Goal: Task Accomplishment & Management: Manage account settings

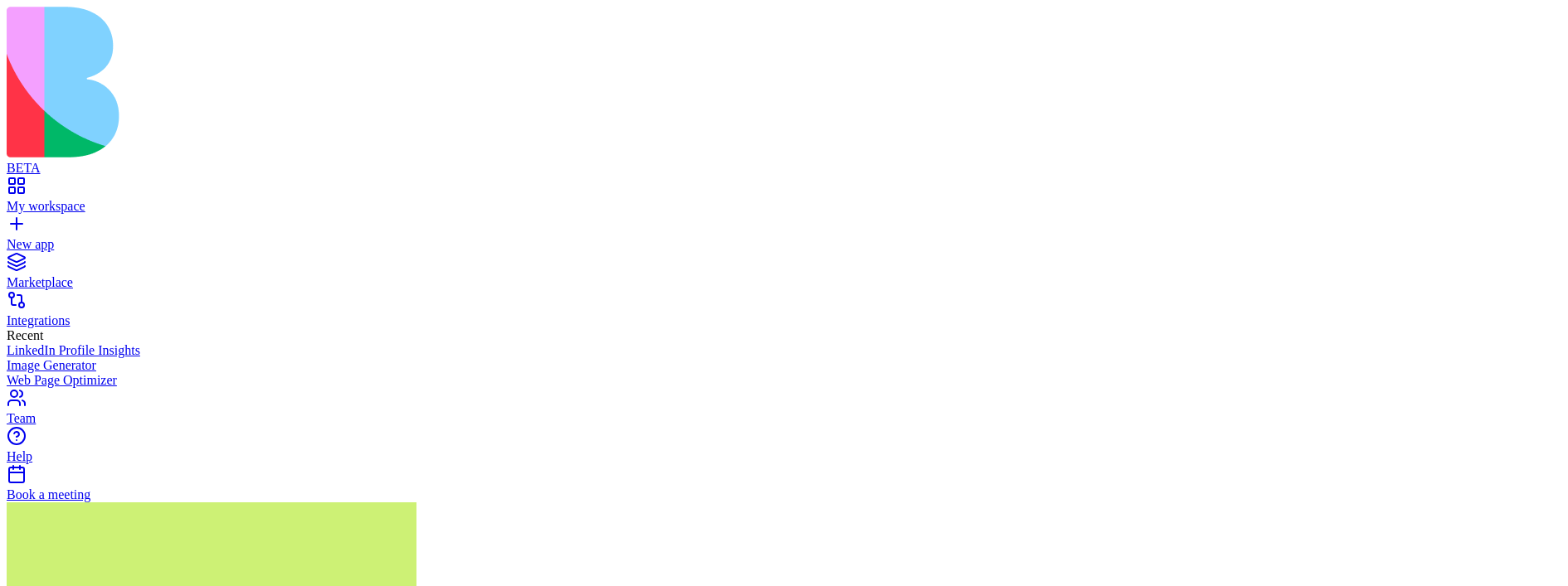
scroll to position [715, 0]
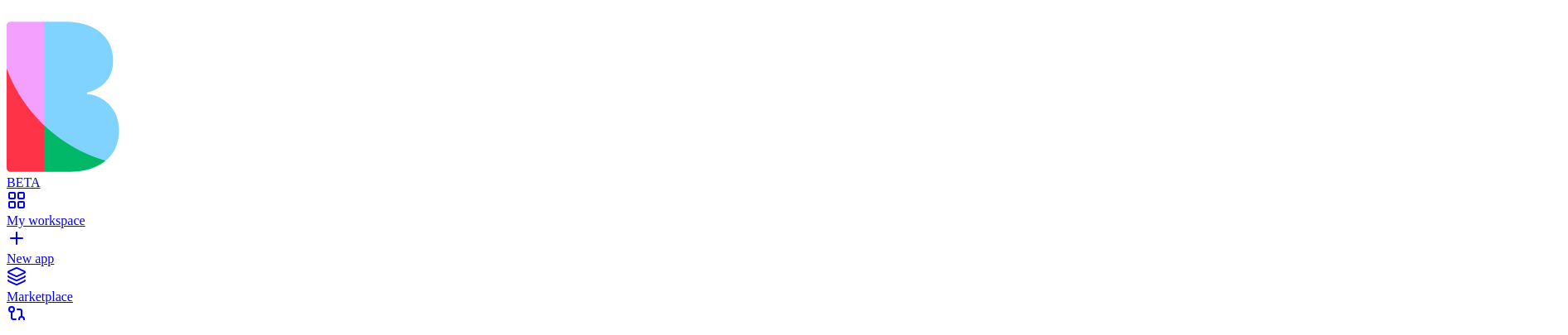
scroll to position [709, 0]
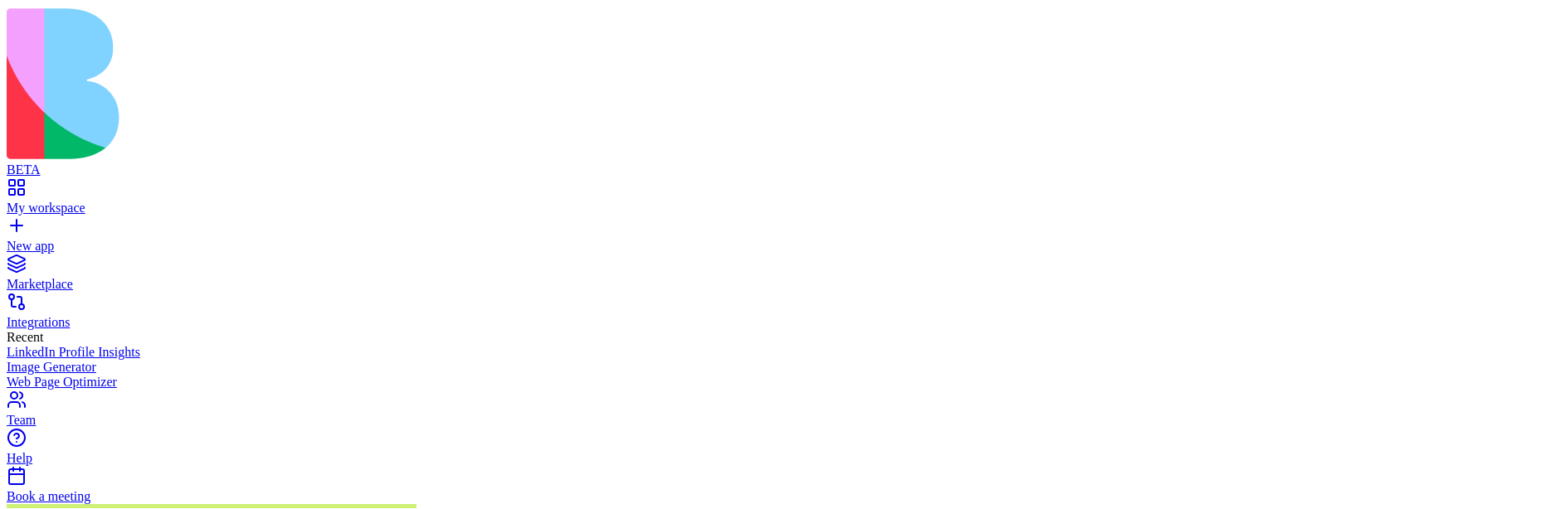
scroll to position [885, 0]
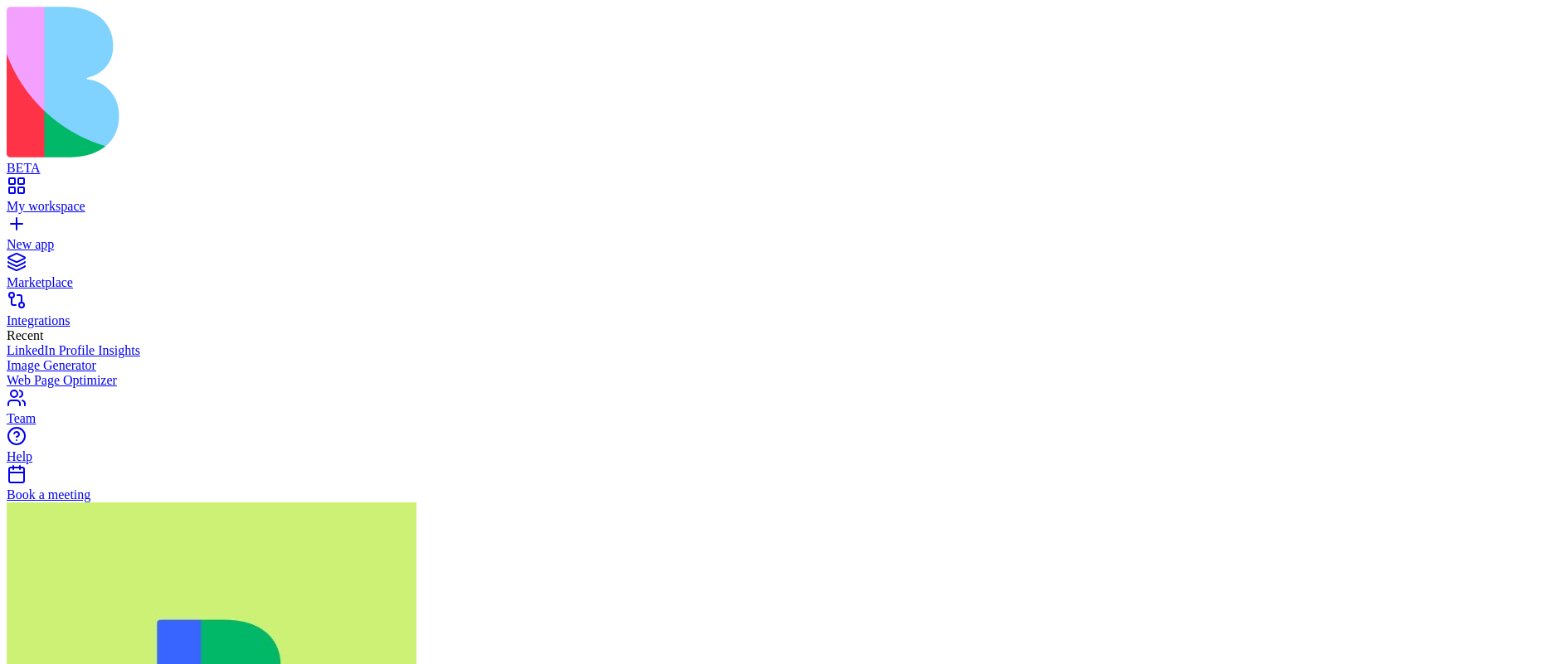
scroll to position [767, 0]
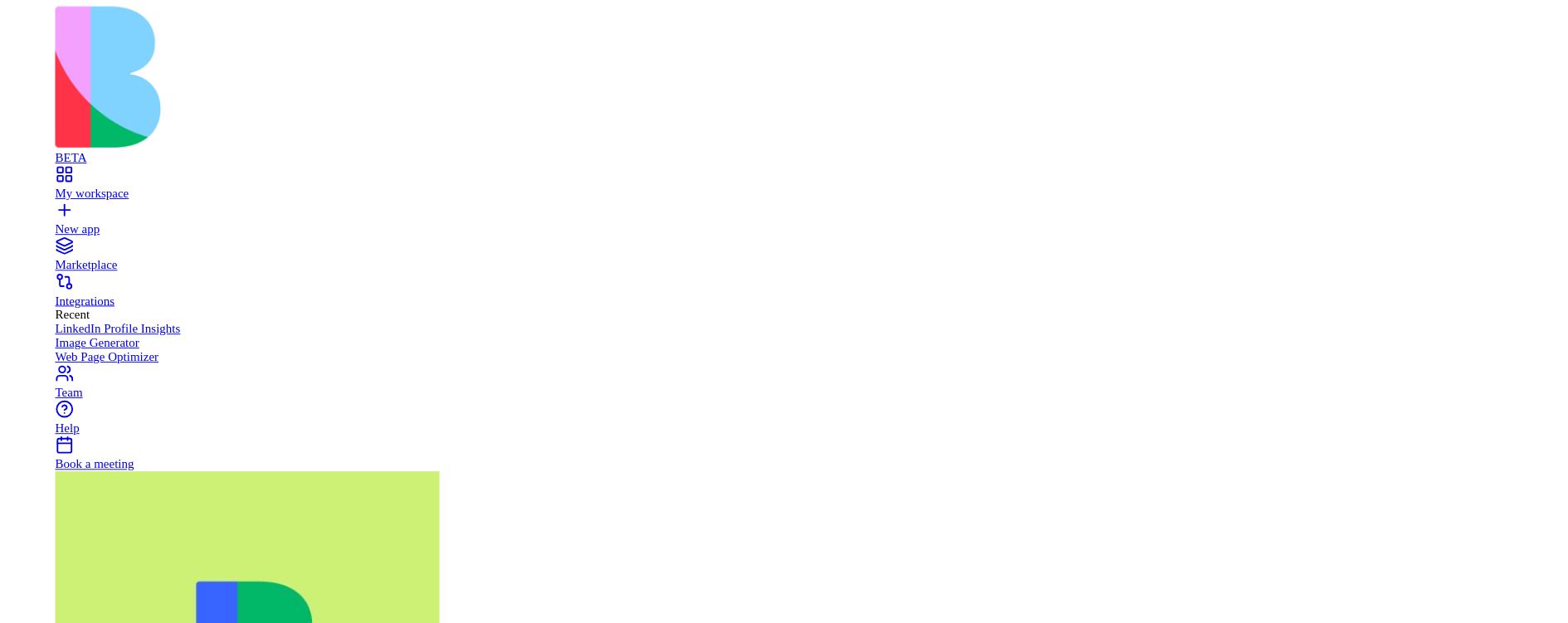
scroll to position [211, 0]
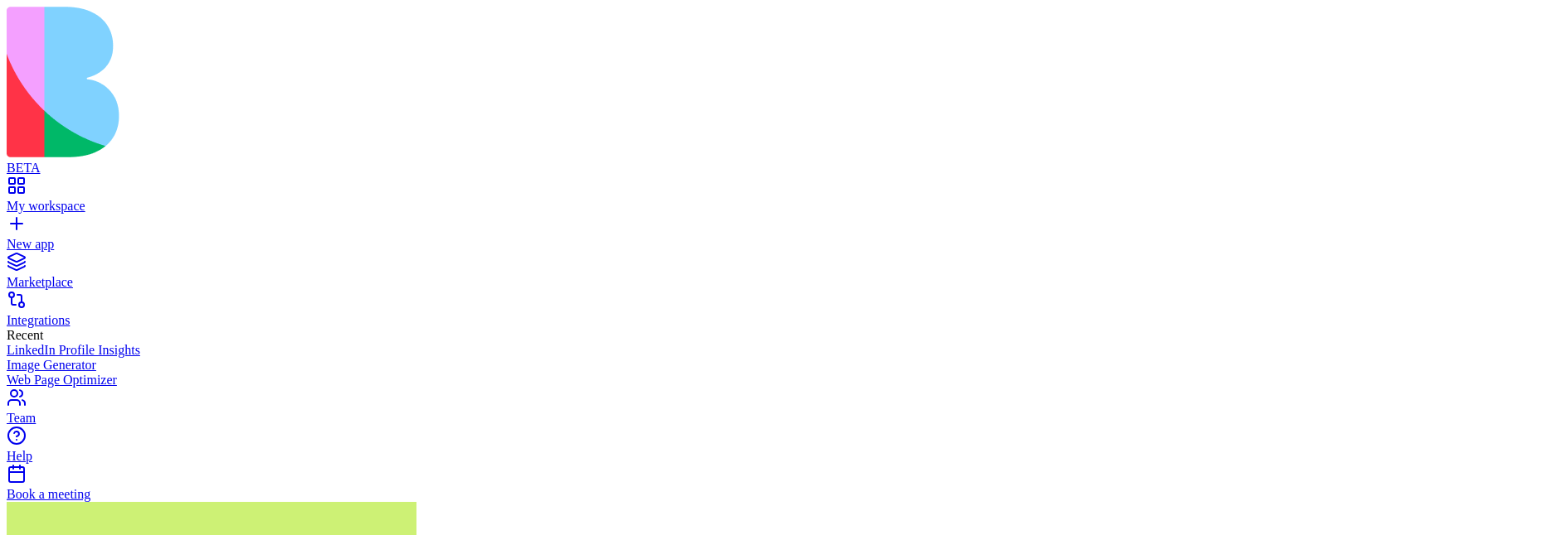
scroll to position [129, 0]
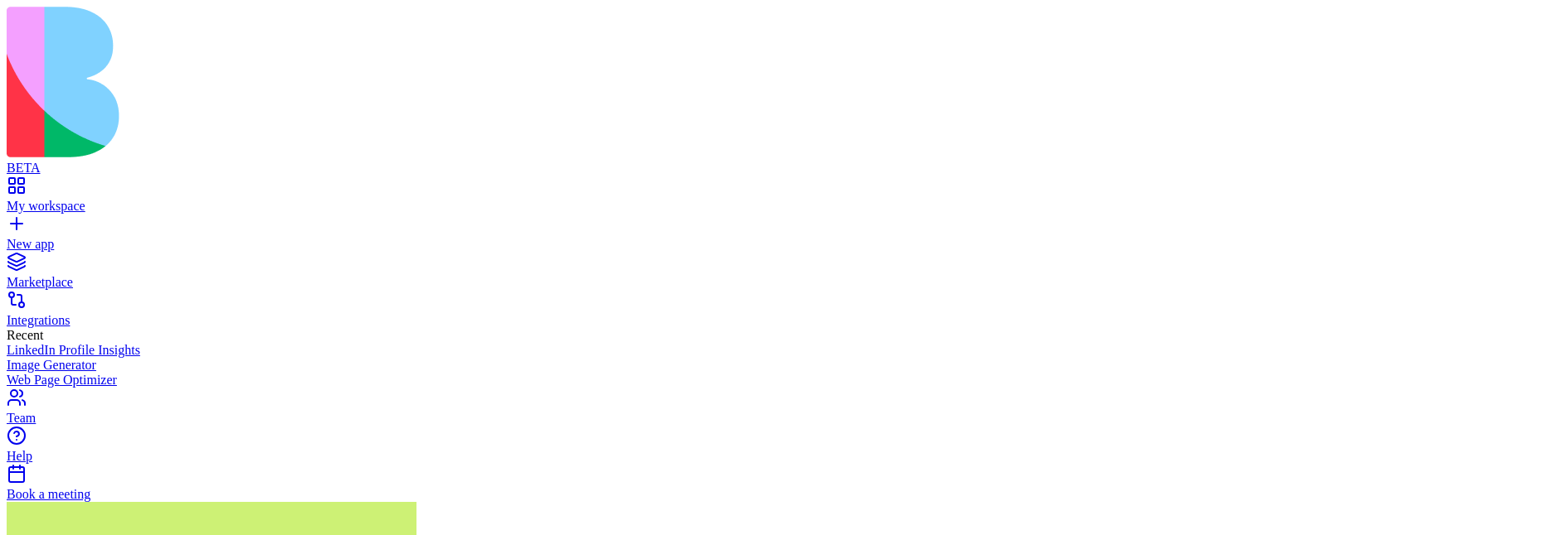
scroll to position [507, 0]
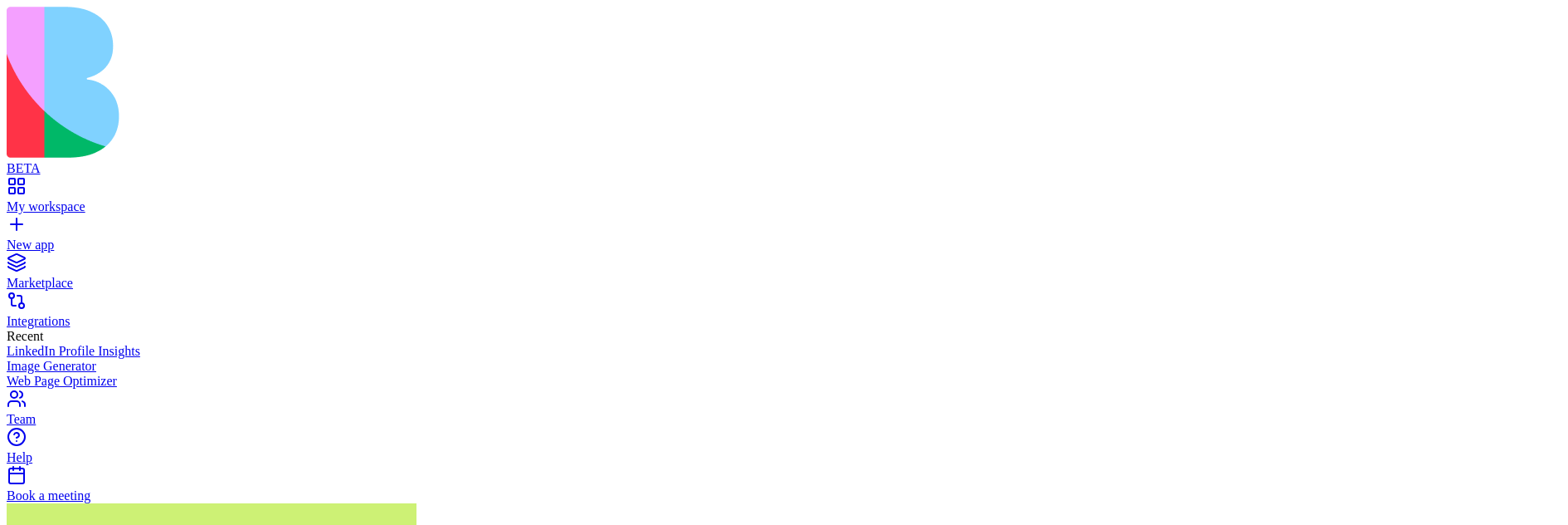
scroll to position [875, 0]
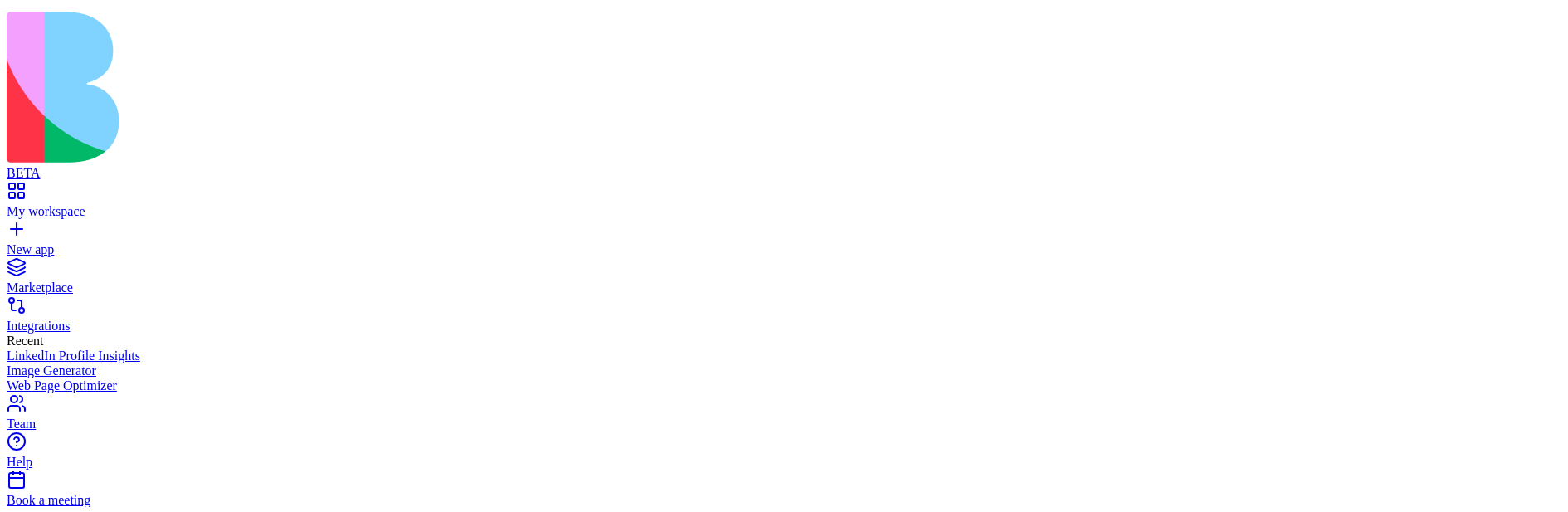
scroll to position [541, 0]
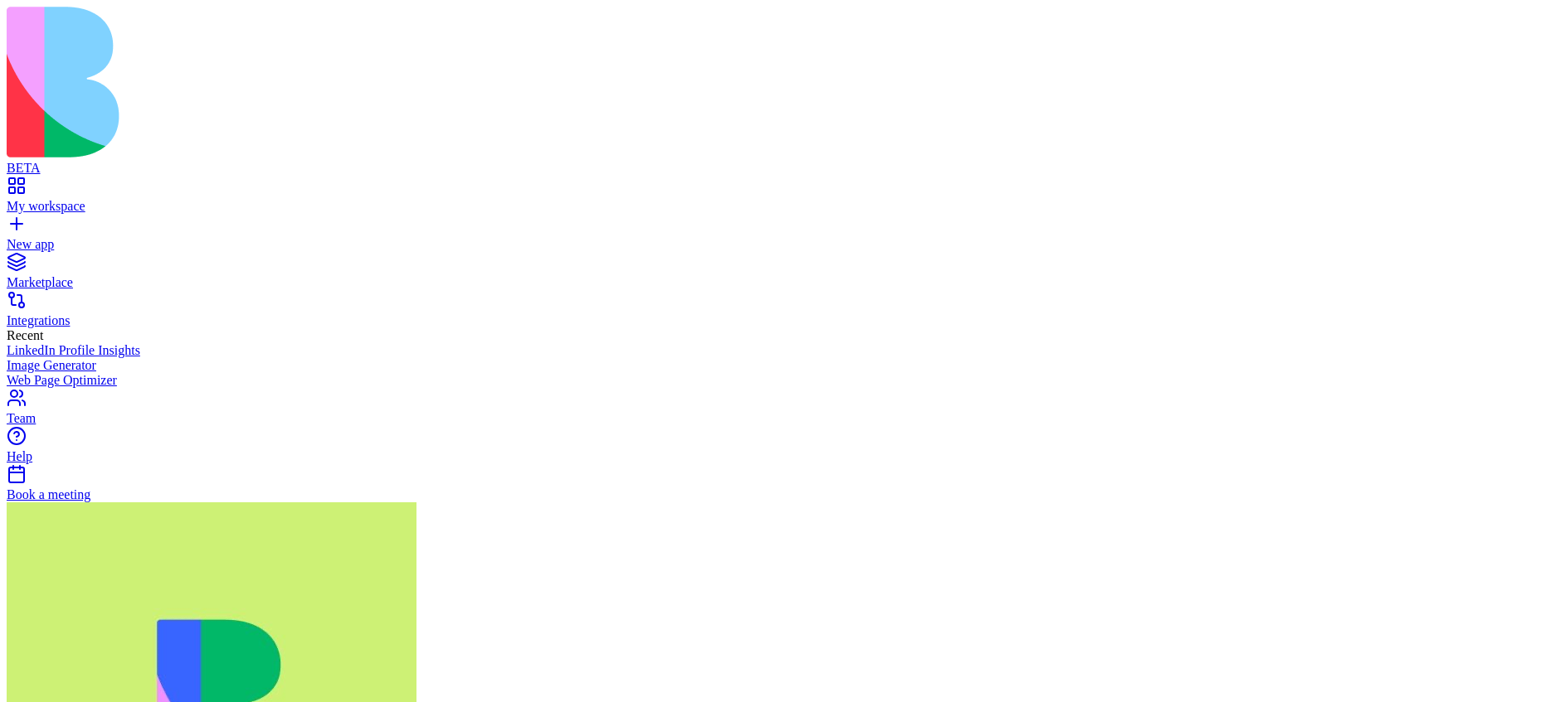
scroll to position [728, 0]
type textarea "**********"
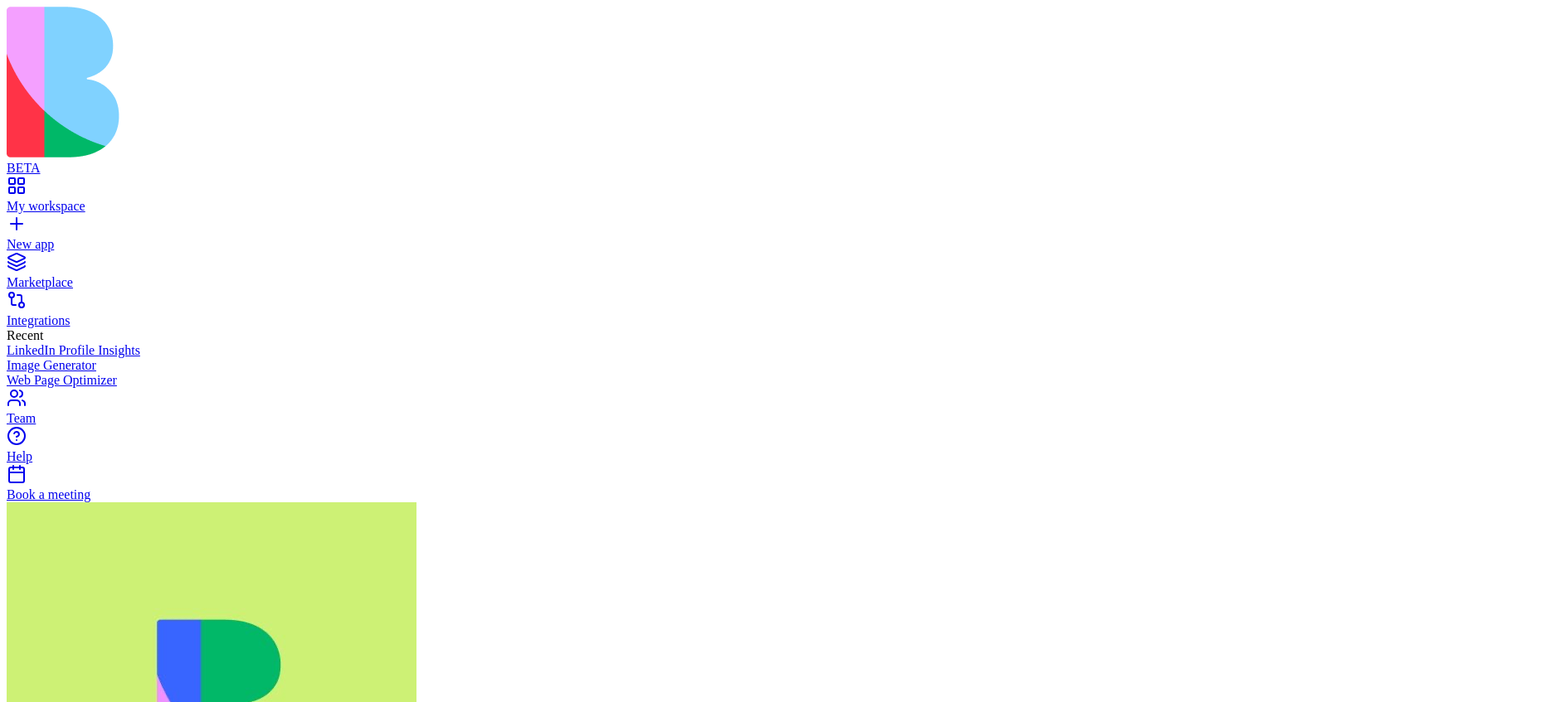
scroll to position [426, 0]
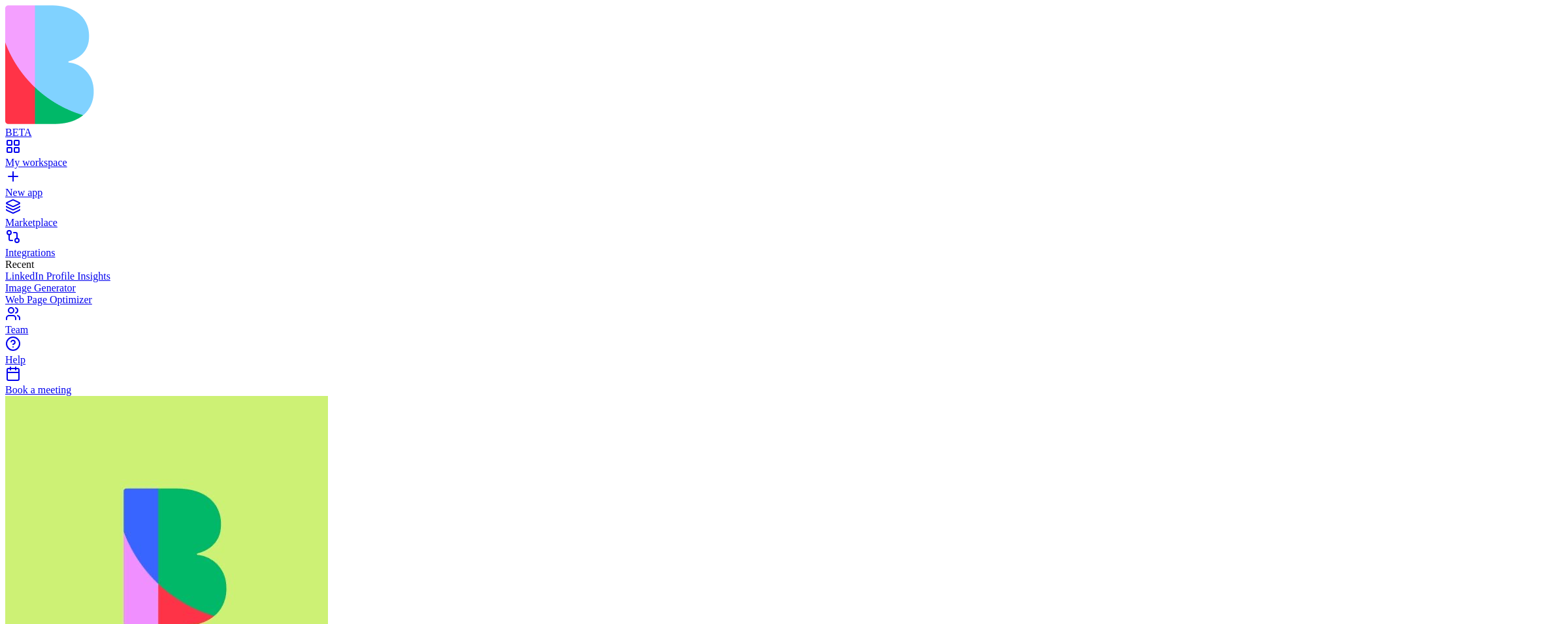
scroll to position [168, 0]
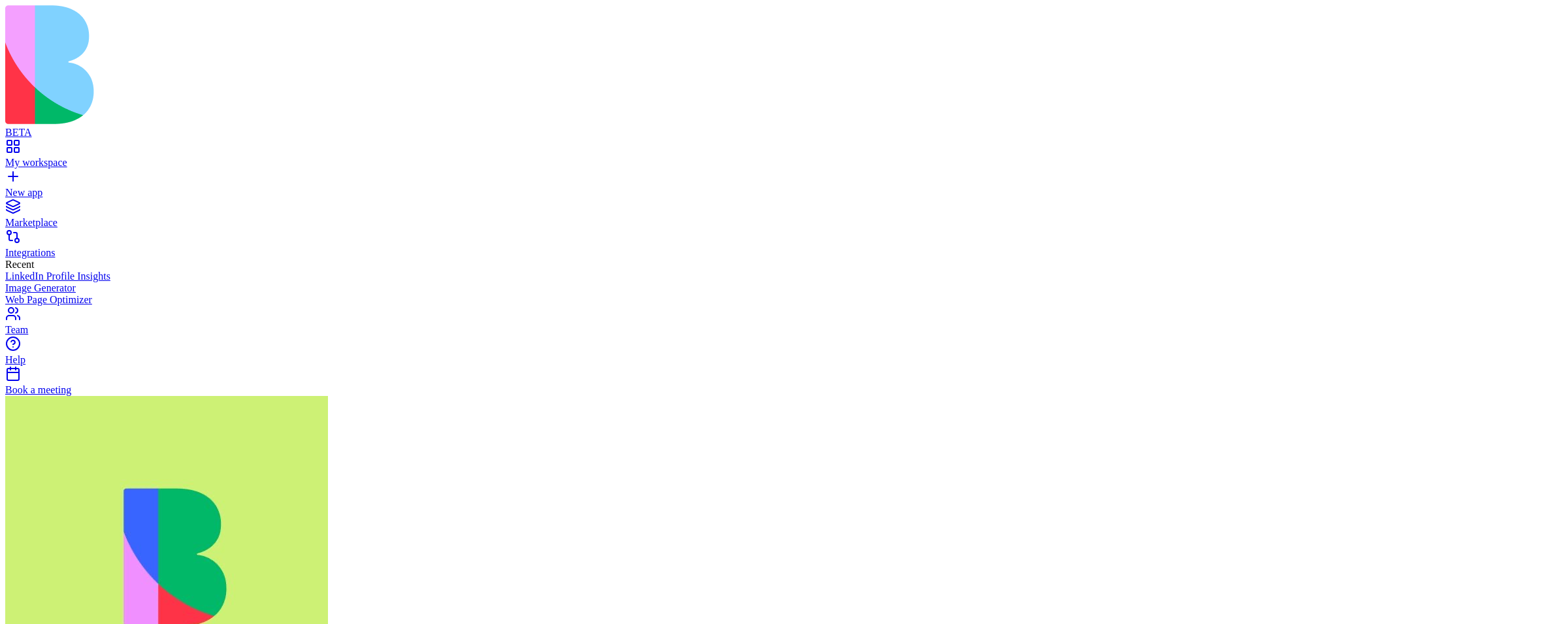
scroll to position [0, 0]
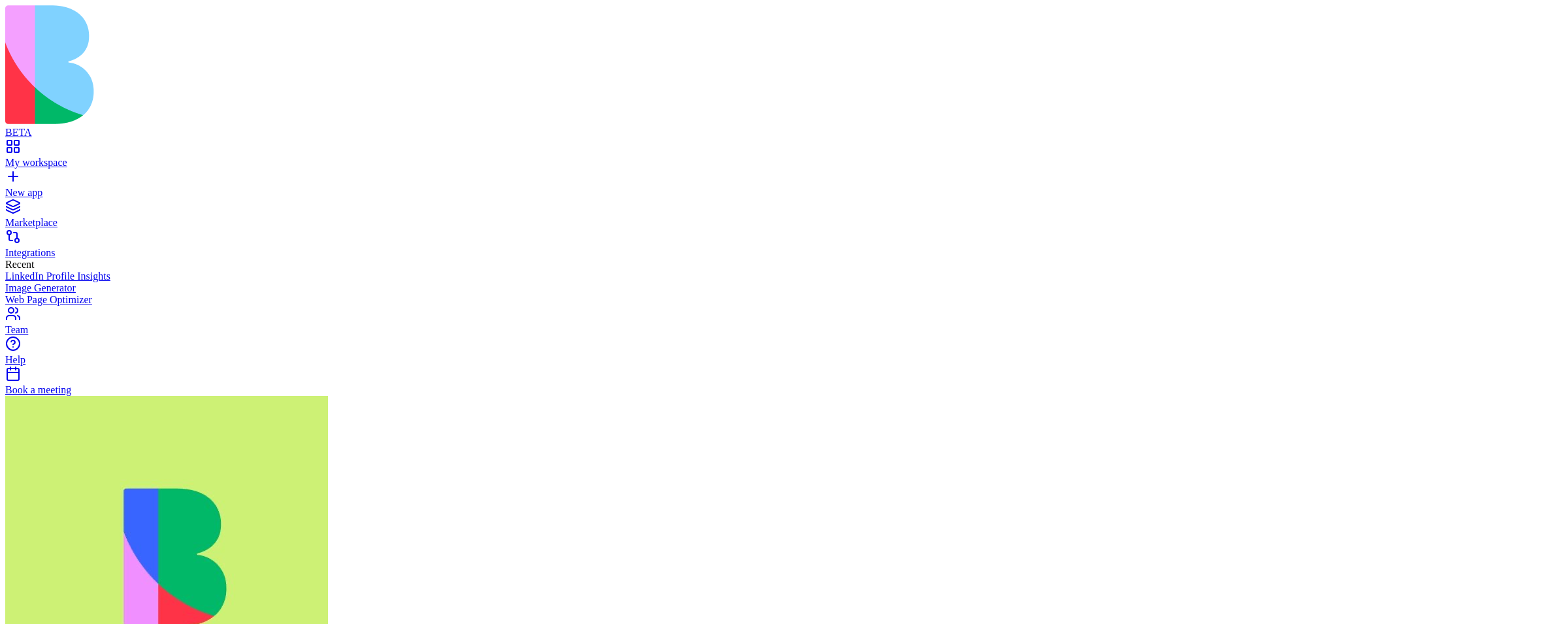
scroll to position [569, 0]
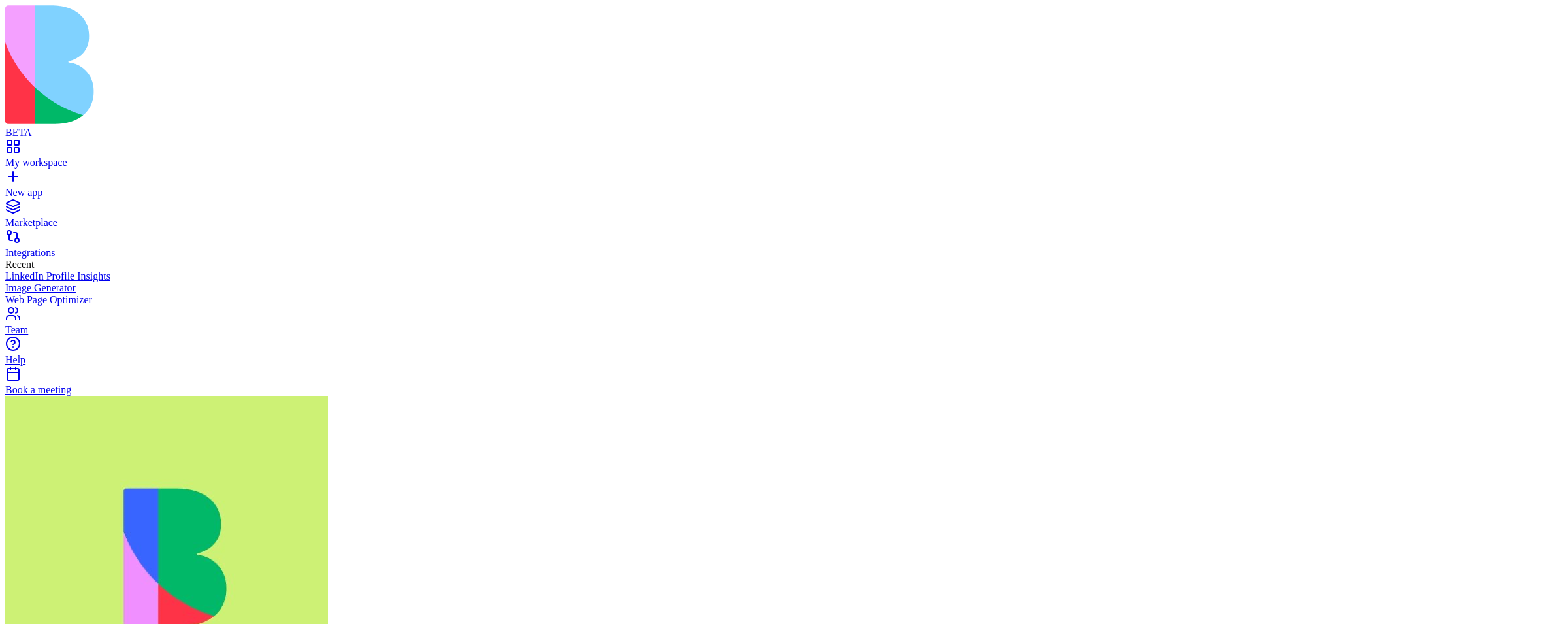
scroll to position [0, 0]
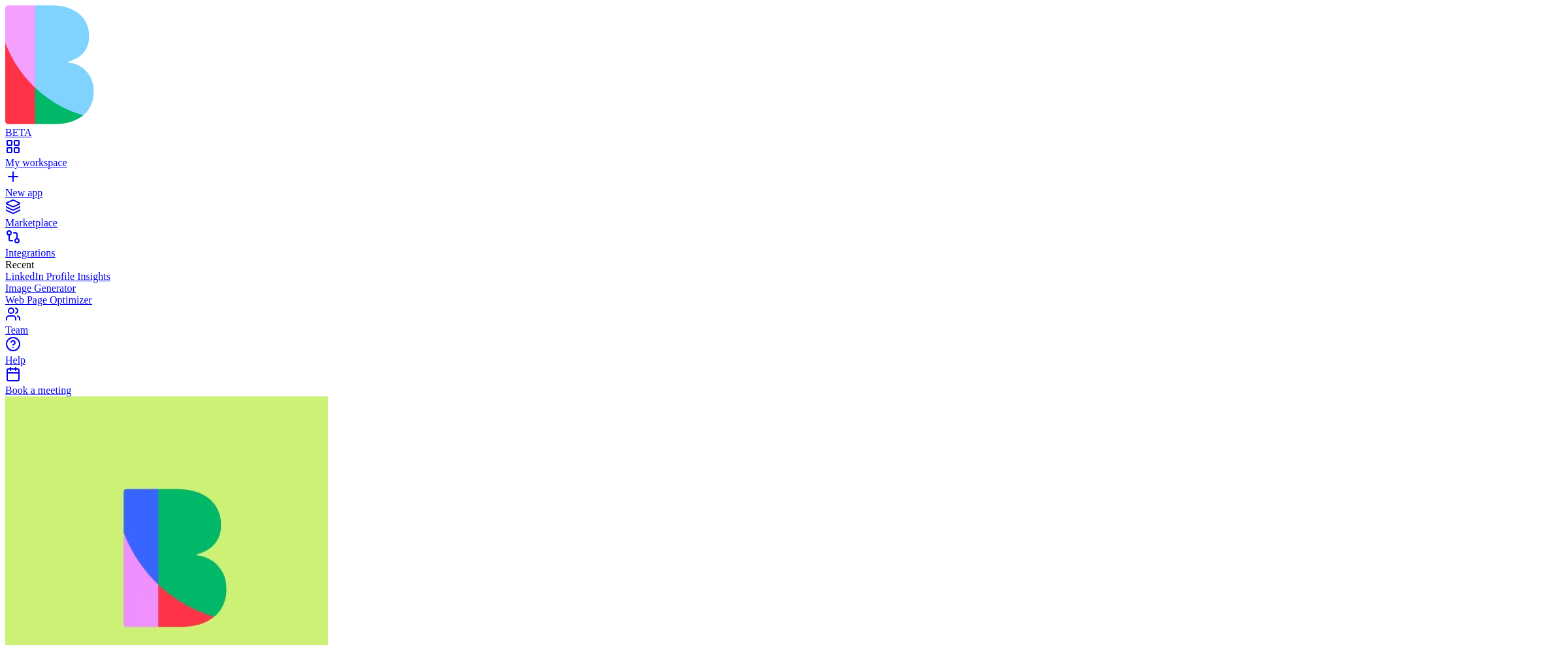
scroll to position [1031, 0]
type textarea "*"
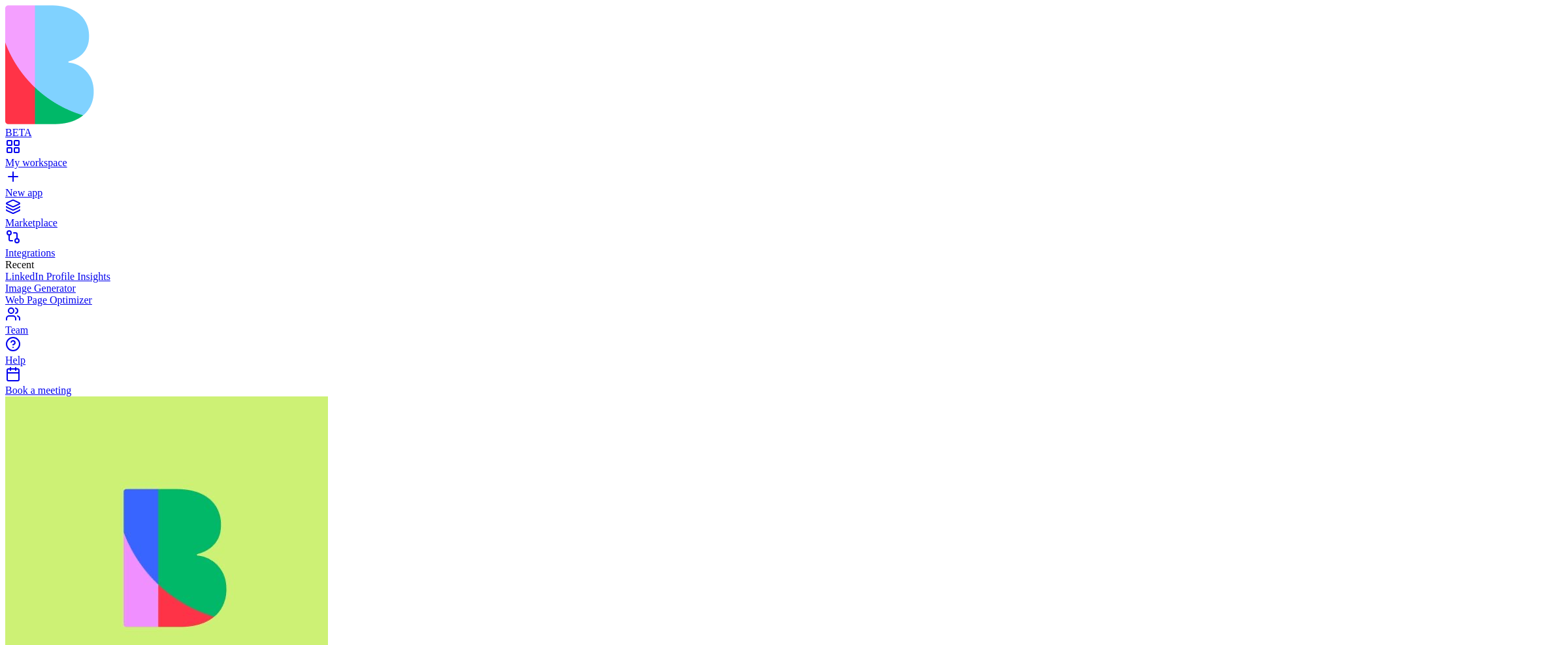
type textarea "**********"
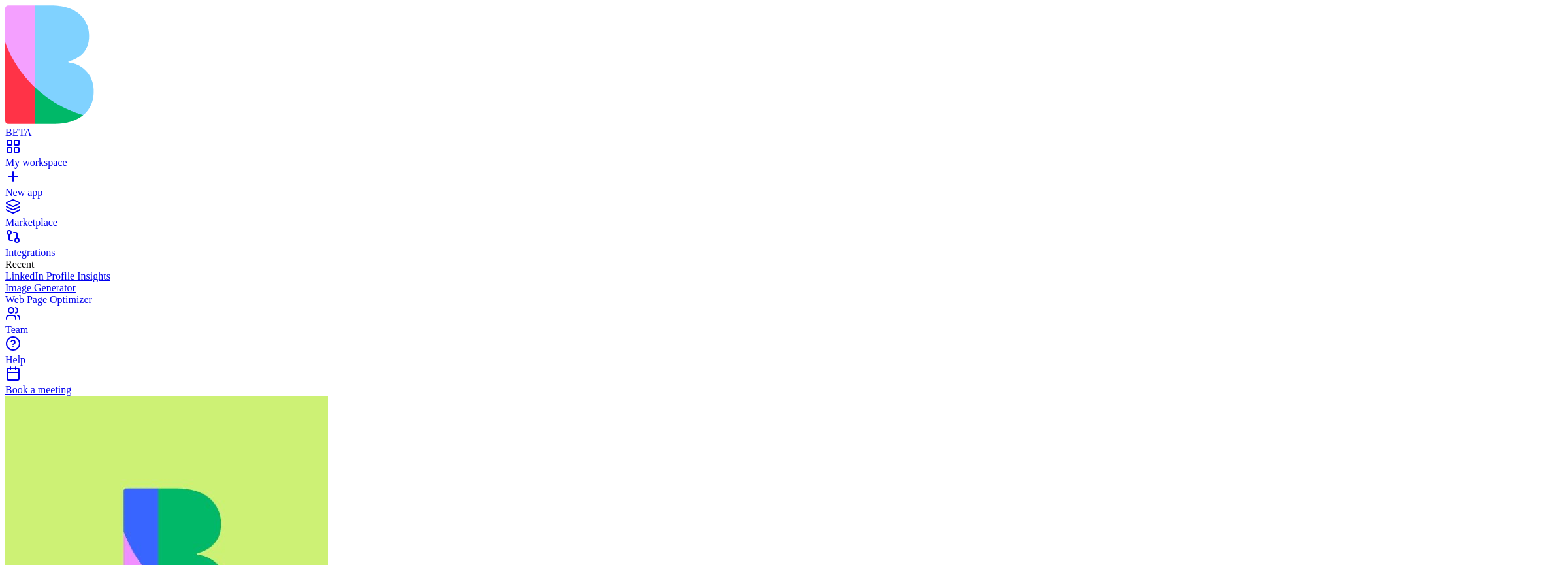
scroll to position [2338, 0]
type textarea "**********"
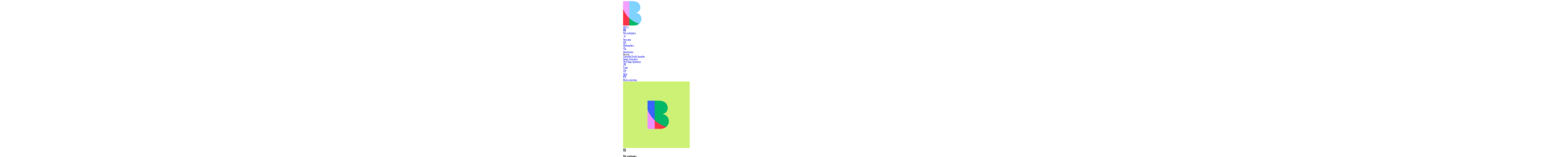
scroll to position [28925, 0]
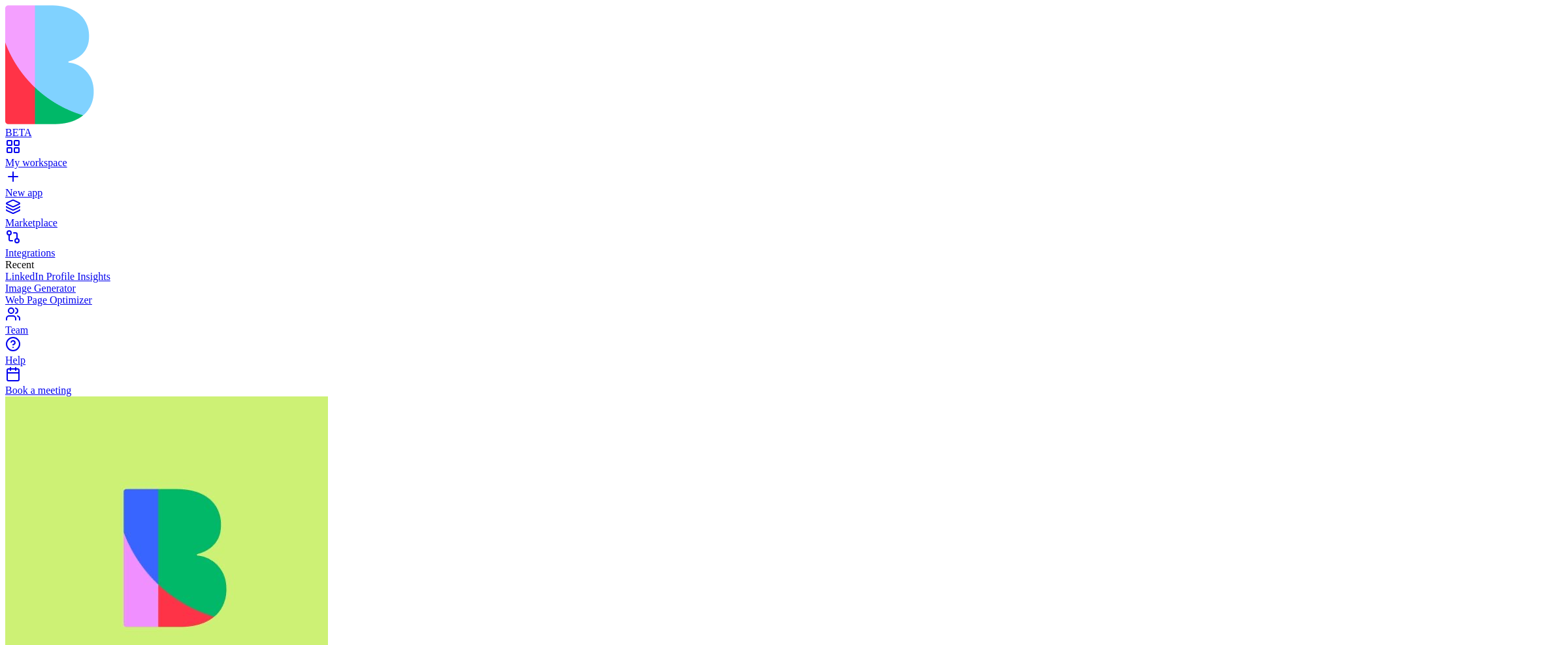
scroll to position [2262, 0]
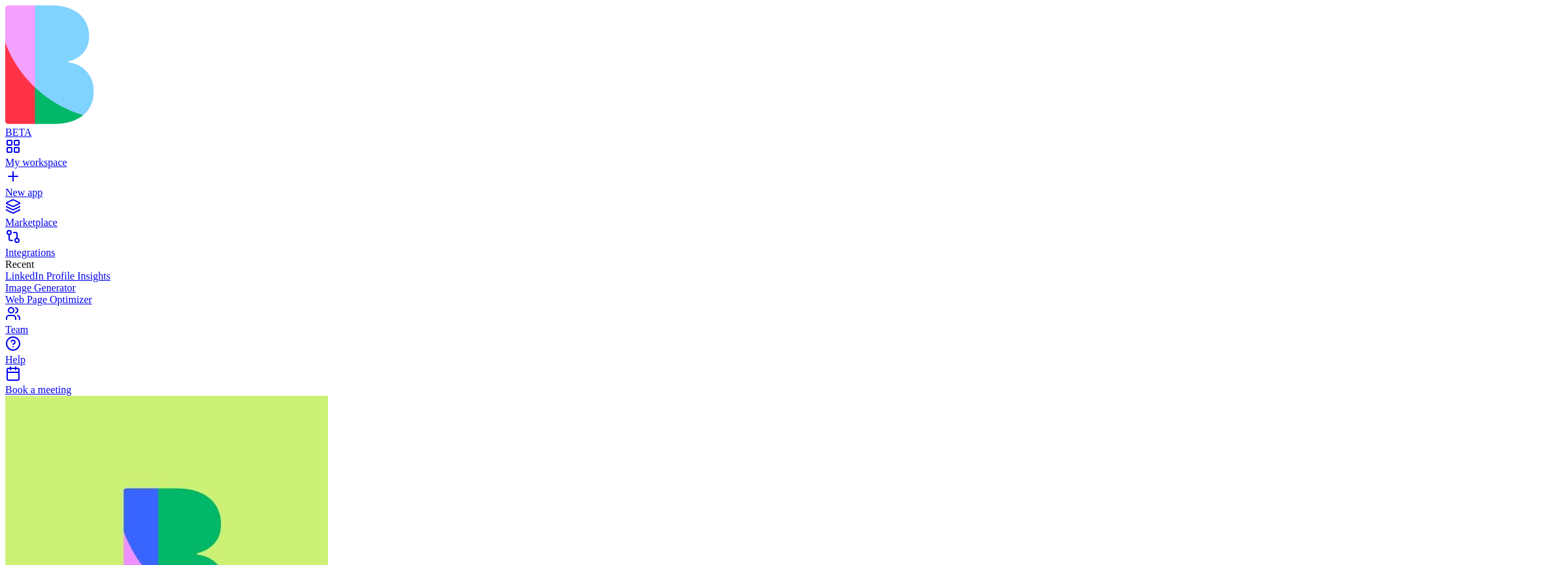
type textarea "**********"
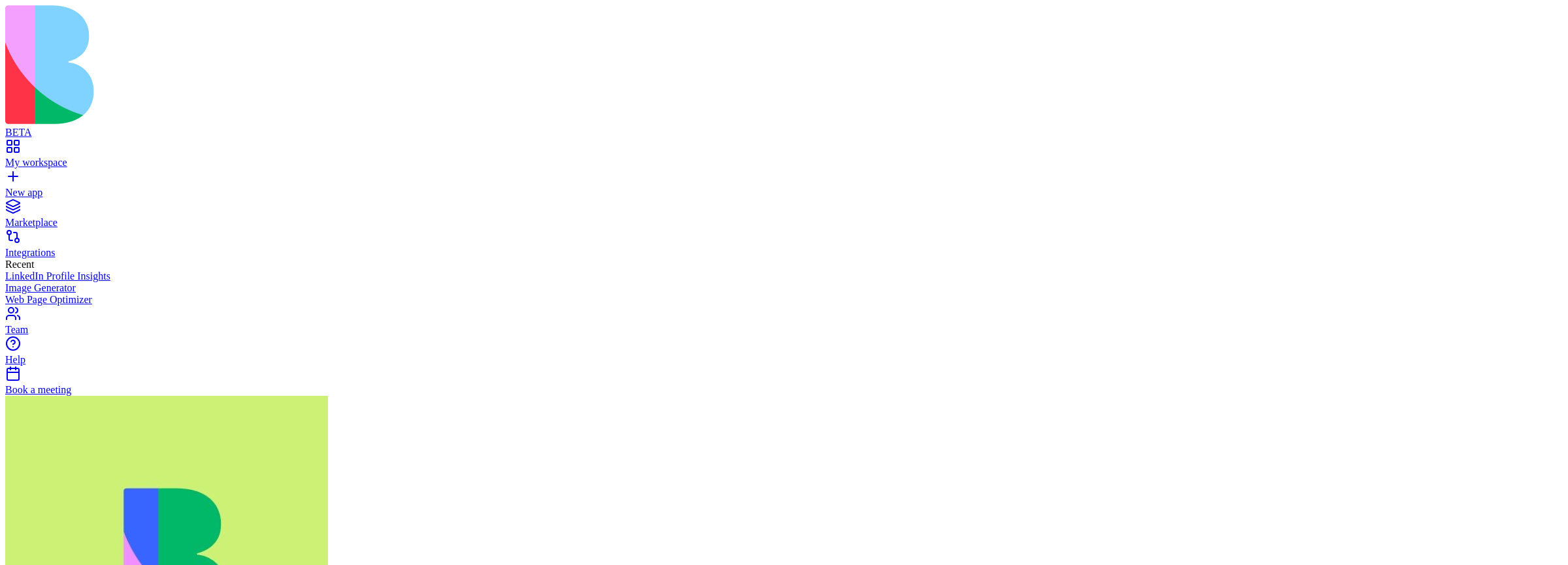
scroll to position [526, 0]
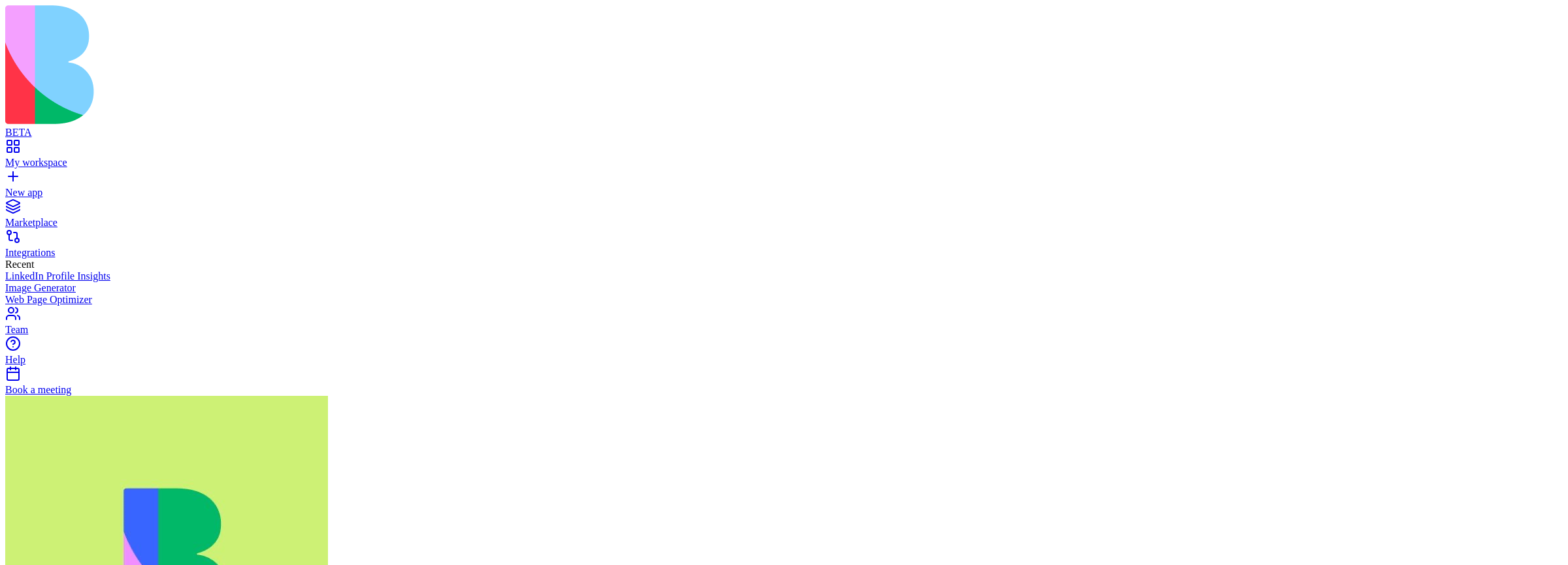
scroll to position [3492, 0]
type textarea "**********"
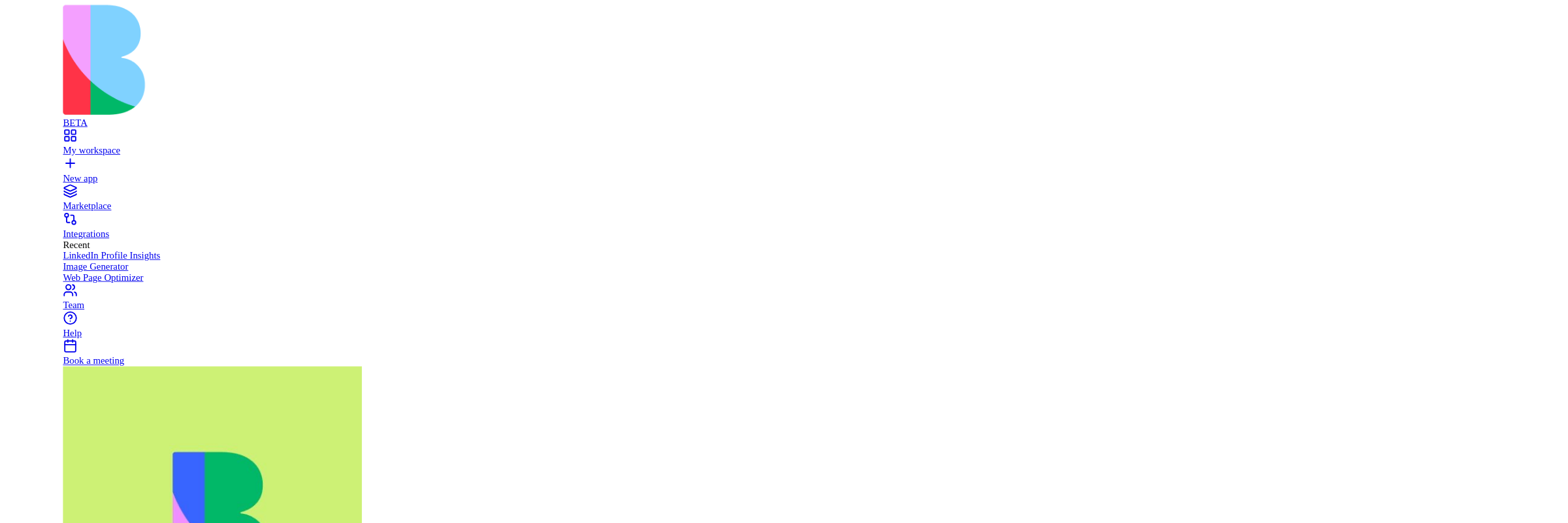
scroll to position [4460, 0]
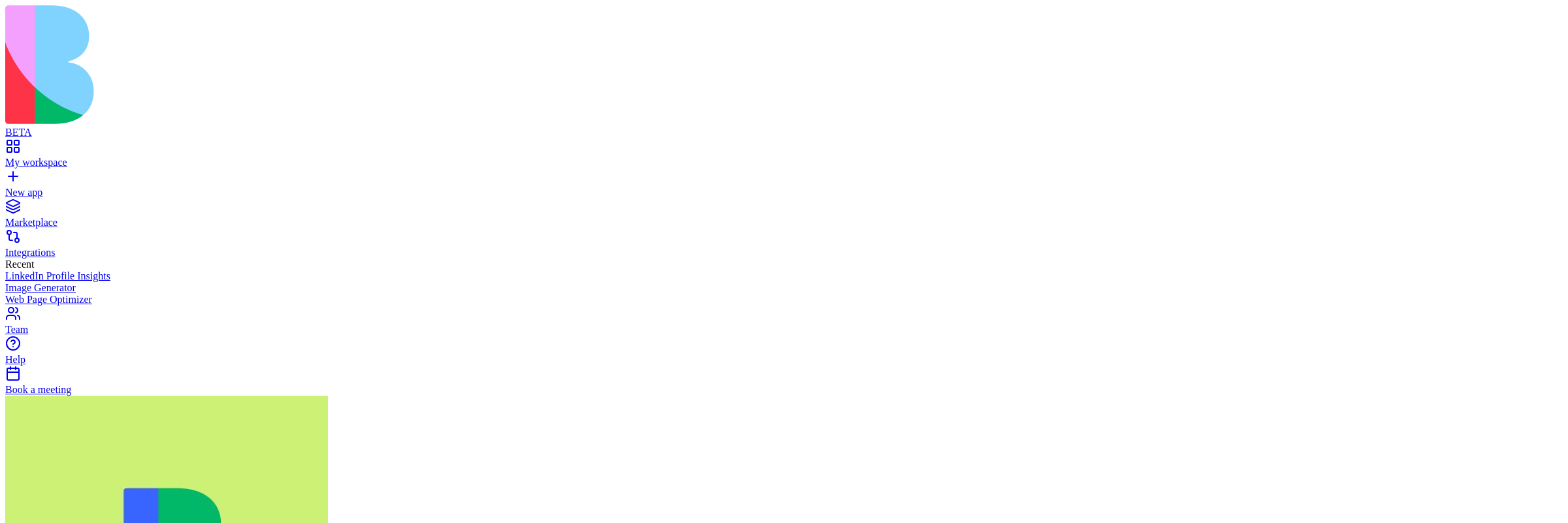
scroll to position [144, 0]
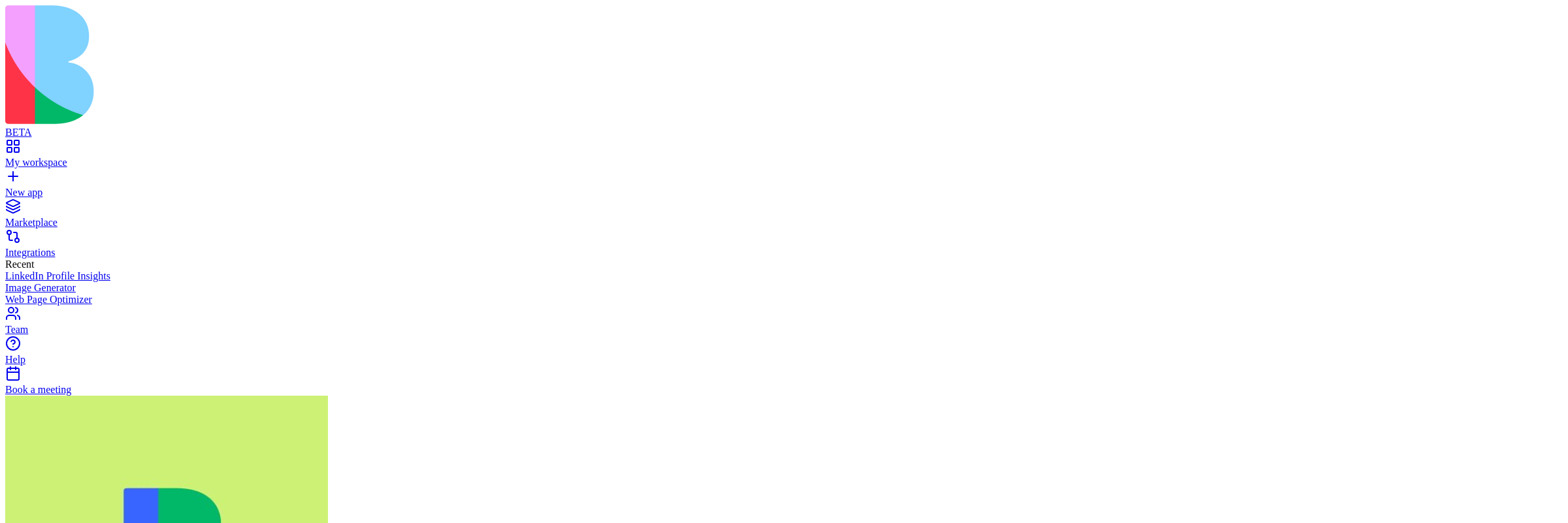
scroll to position [152, 0]
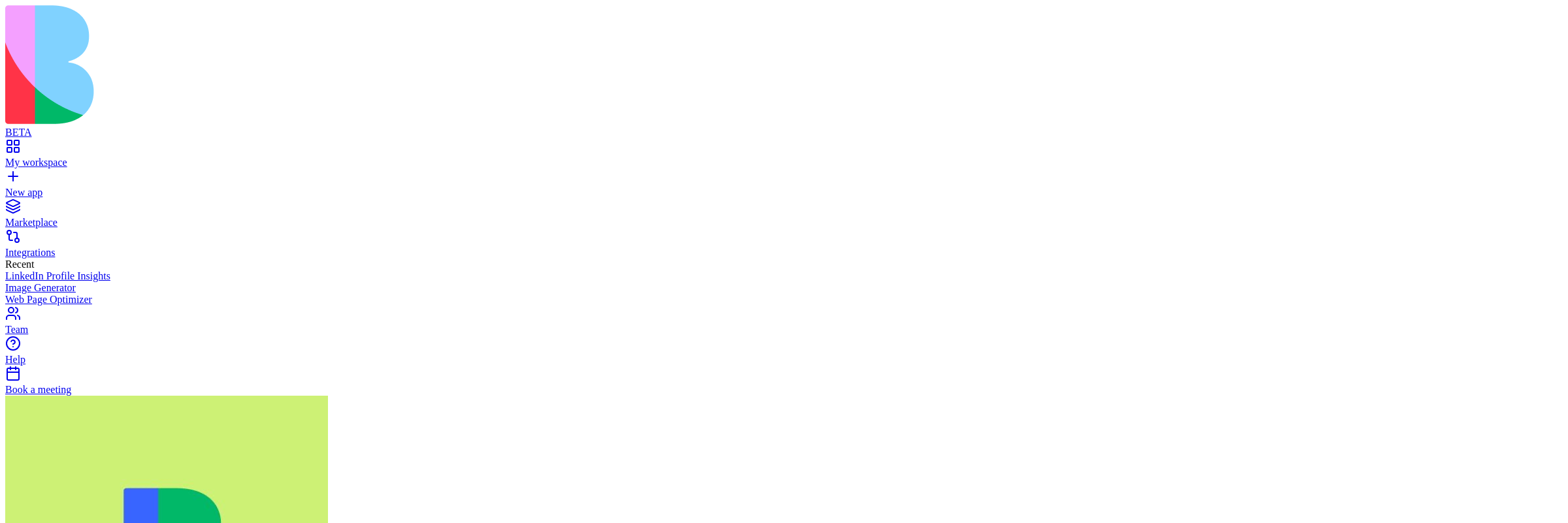
drag, startPoint x: 1208, startPoint y: 16579, endPoint x: 1266, endPoint y: 16652, distance: 93.2
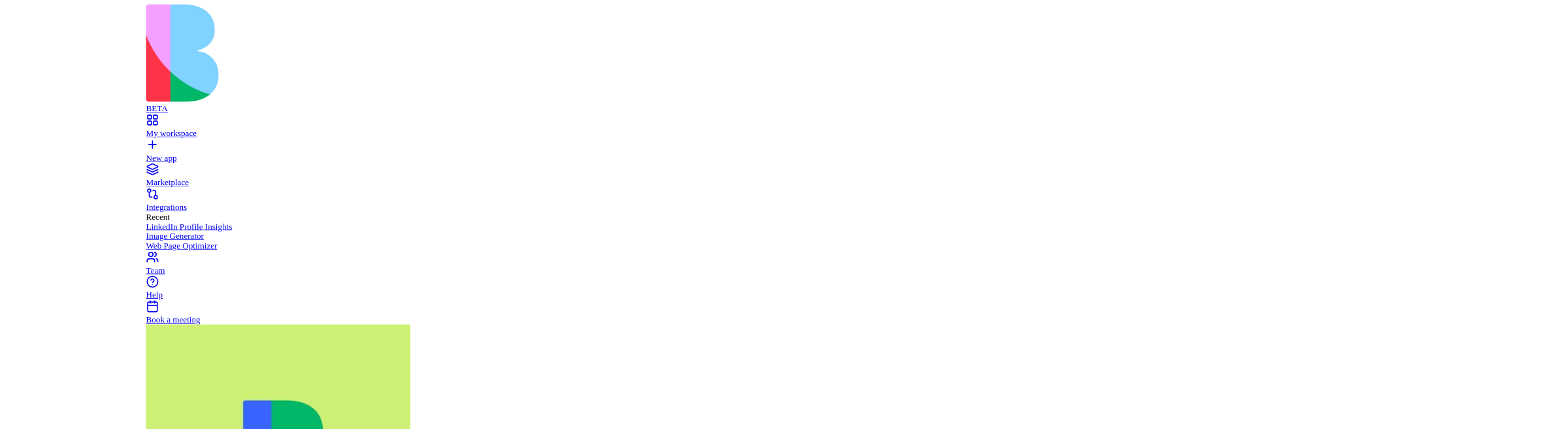
scroll to position [43, 0]
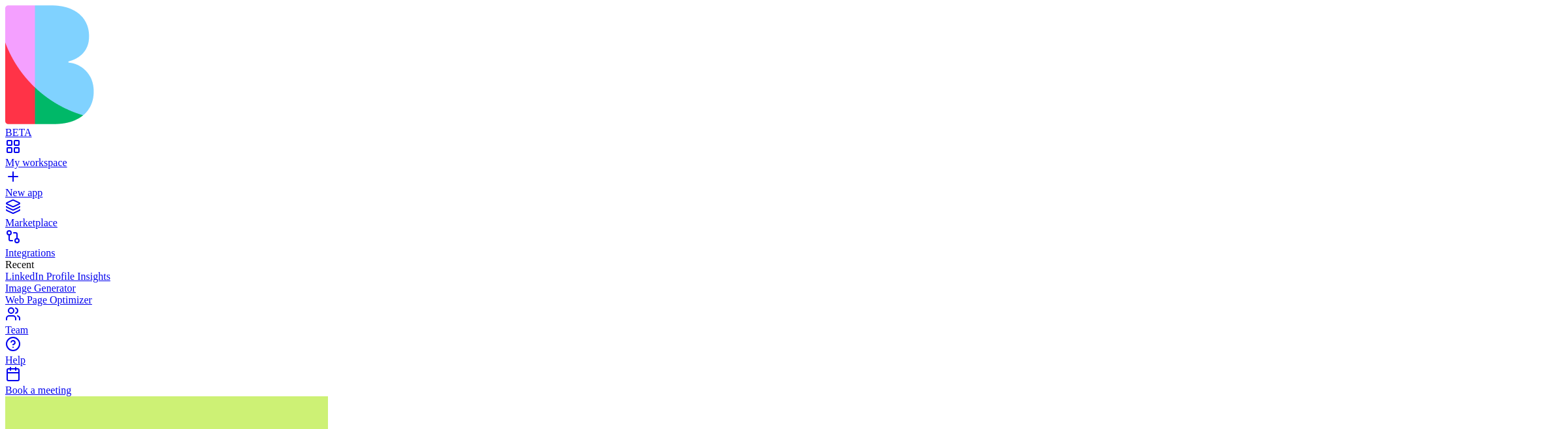
scroll to position [22, 0]
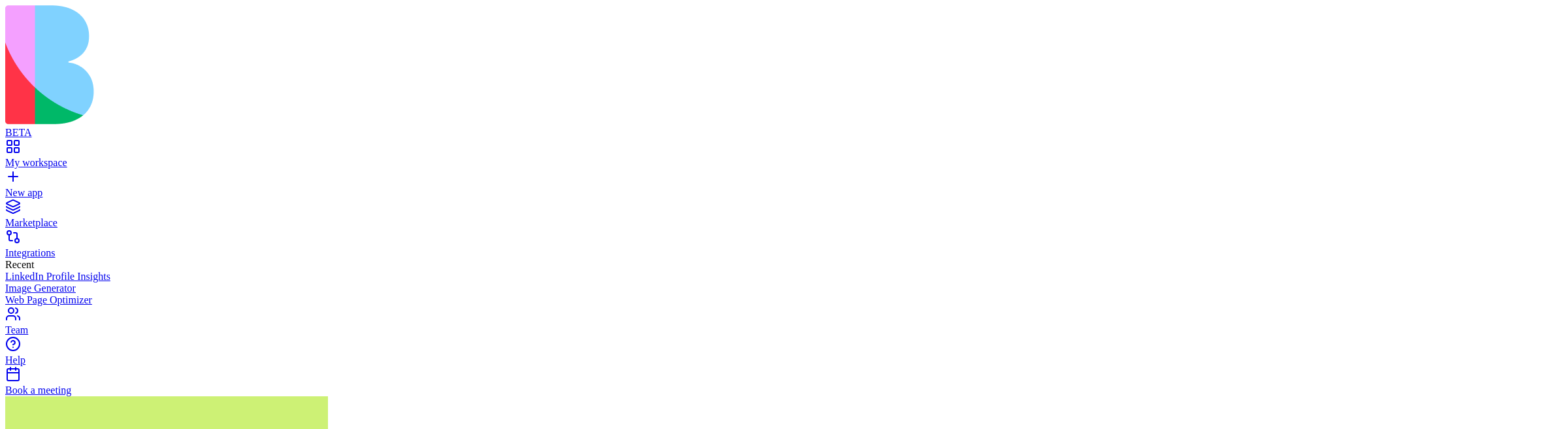
scroll to position [242, 0]
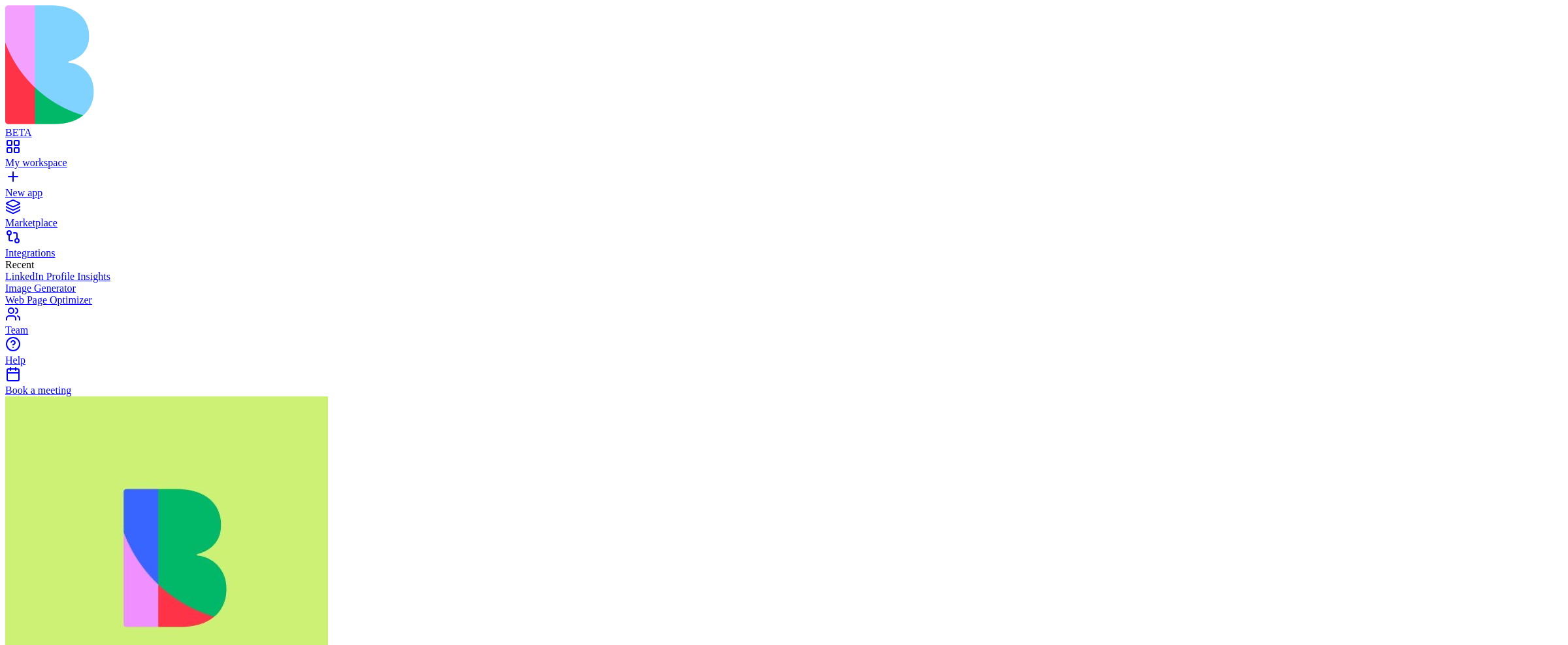
scroll to position [4385, 0]
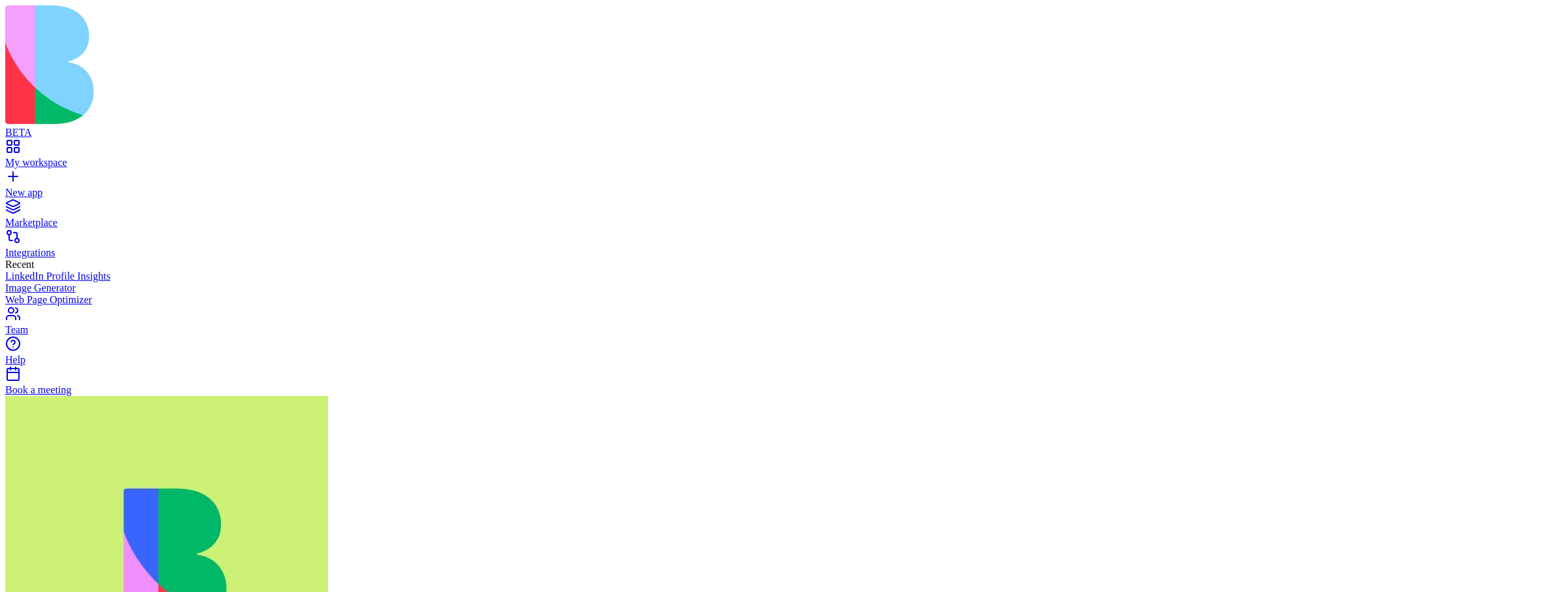
click at [51, 336] on div "Team" at bounding box center [784, 329] width 1558 height 12
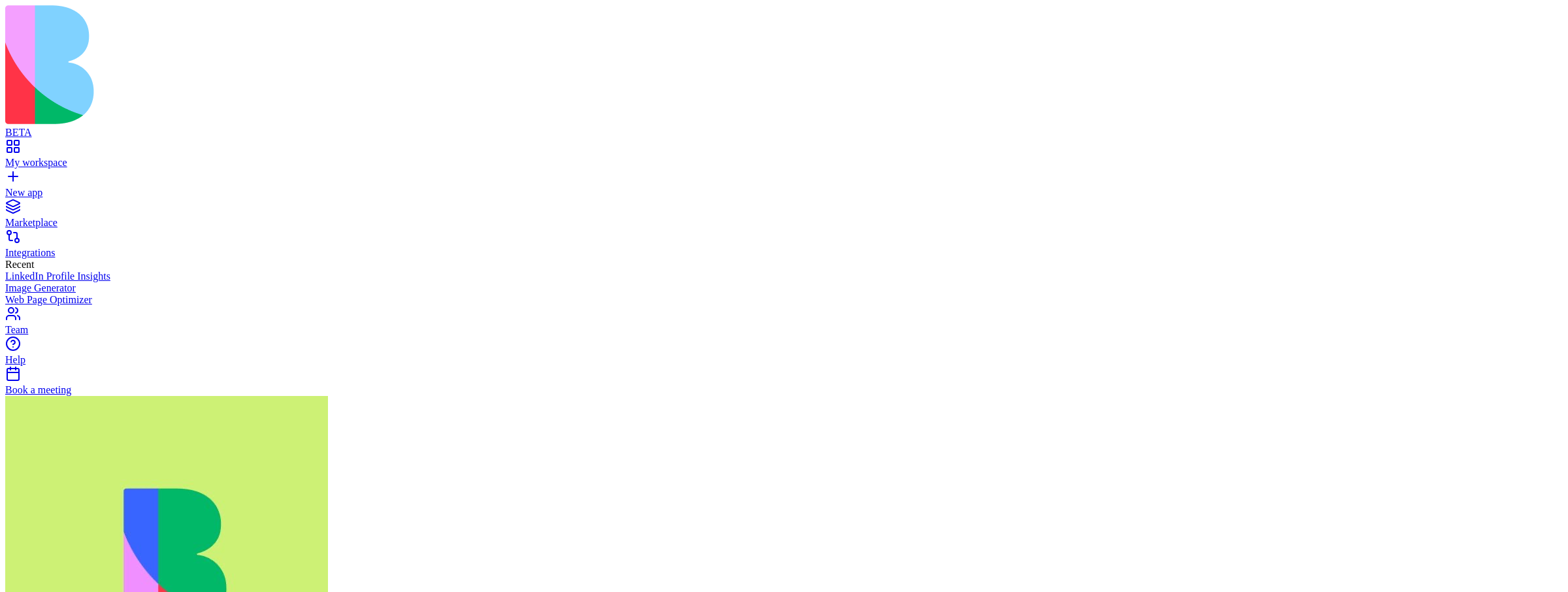
click at [89, 145] on link "My workspace" at bounding box center [784, 157] width 1558 height 24
click at [58, 157] on div "My workspace" at bounding box center [784, 162] width 1558 height 12
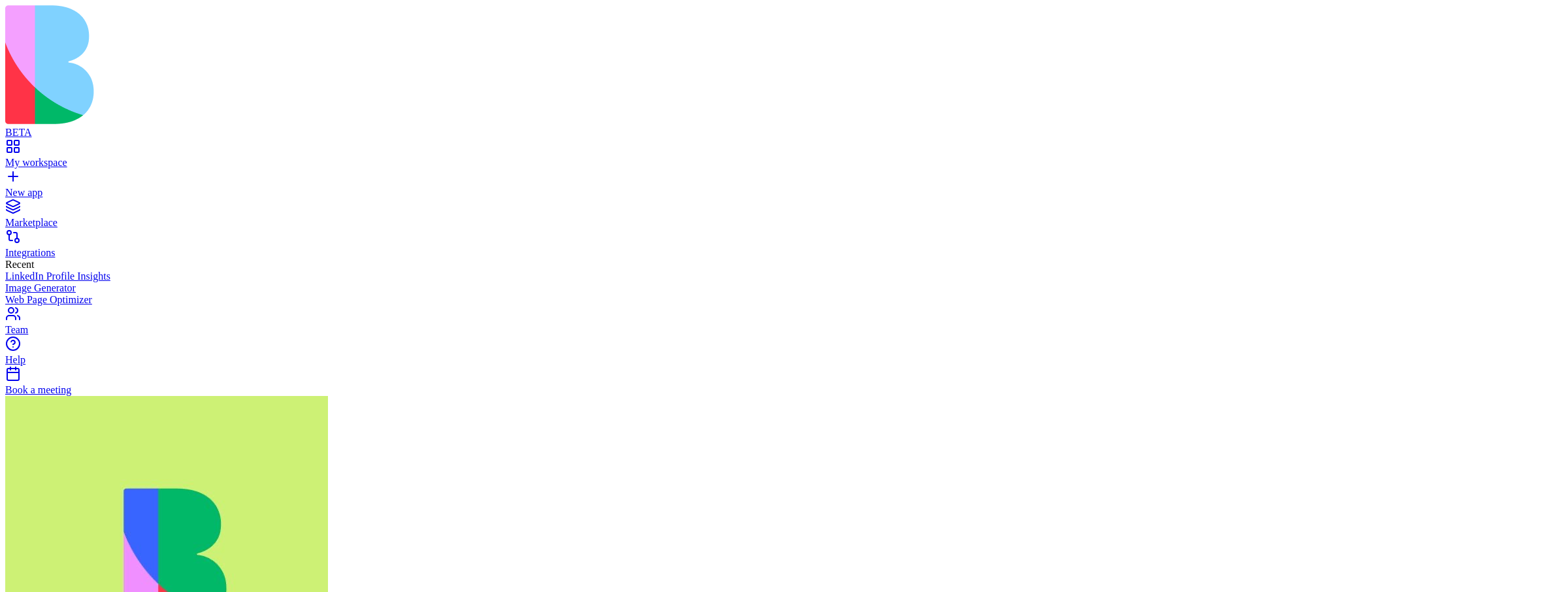
click at [19, 145] on link "My workspace" at bounding box center [784, 157] width 1558 height 24
type input "****"
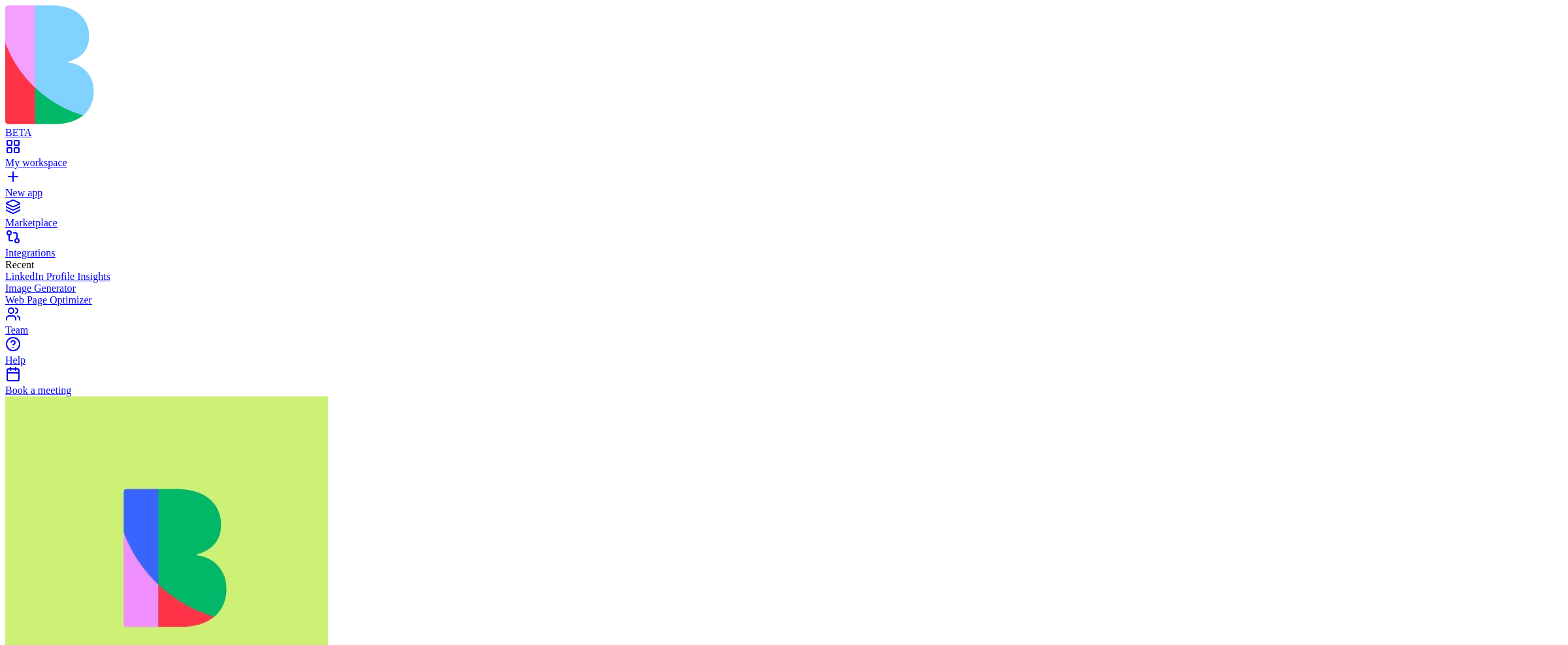
scroll to position [4340, 0]
